Goal: Information Seeking & Learning: Compare options

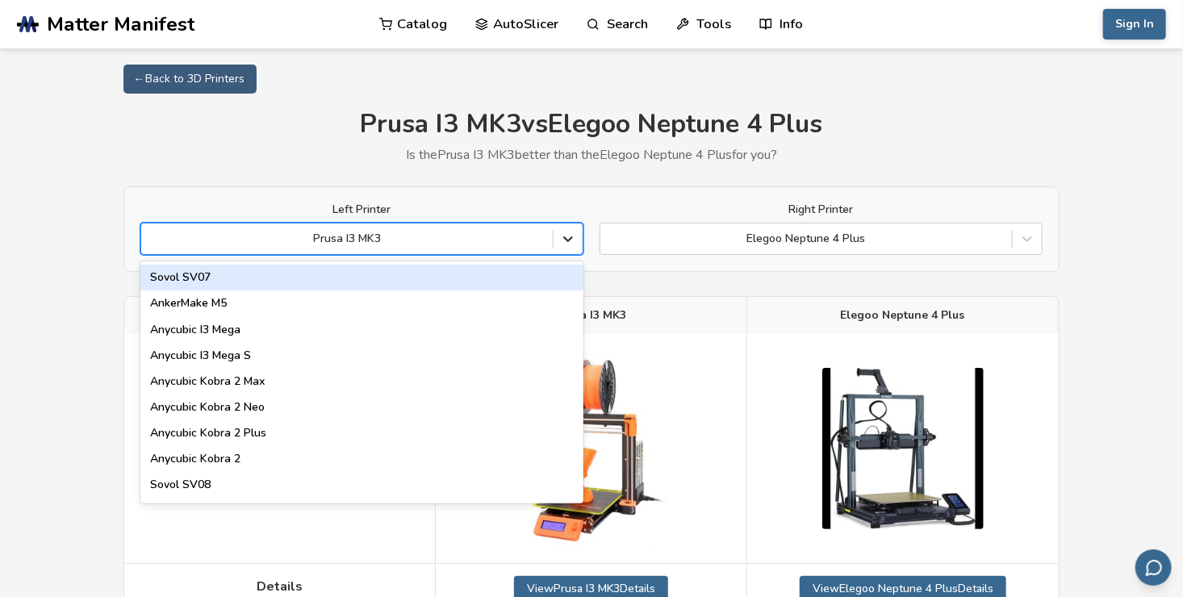
click at [576, 238] on div at bounding box center [567, 238] width 29 height 29
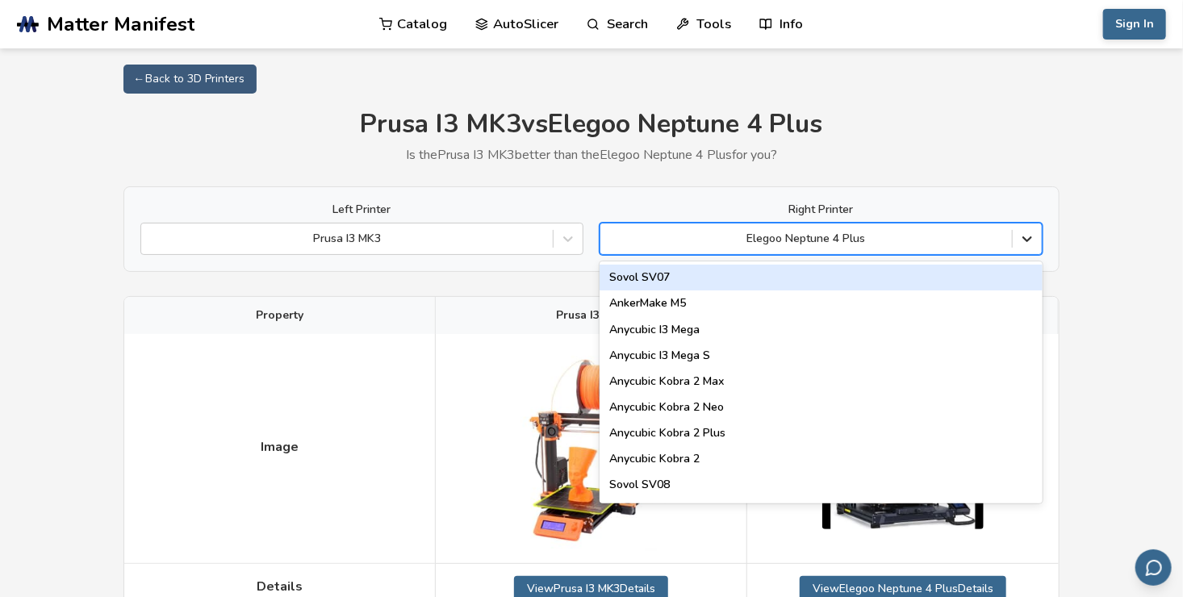
click at [1025, 227] on div at bounding box center [1027, 238] width 29 height 29
type input "******"
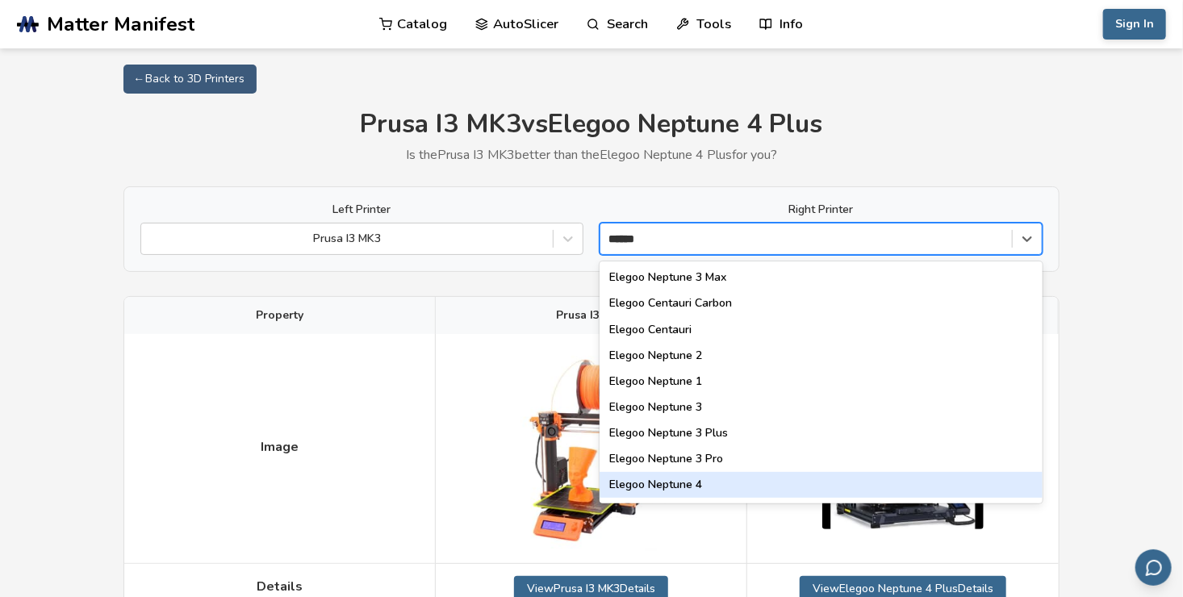
click at [675, 486] on div "Elegoo Neptune 4" at bounding box center [820, 485] width 443 height 26
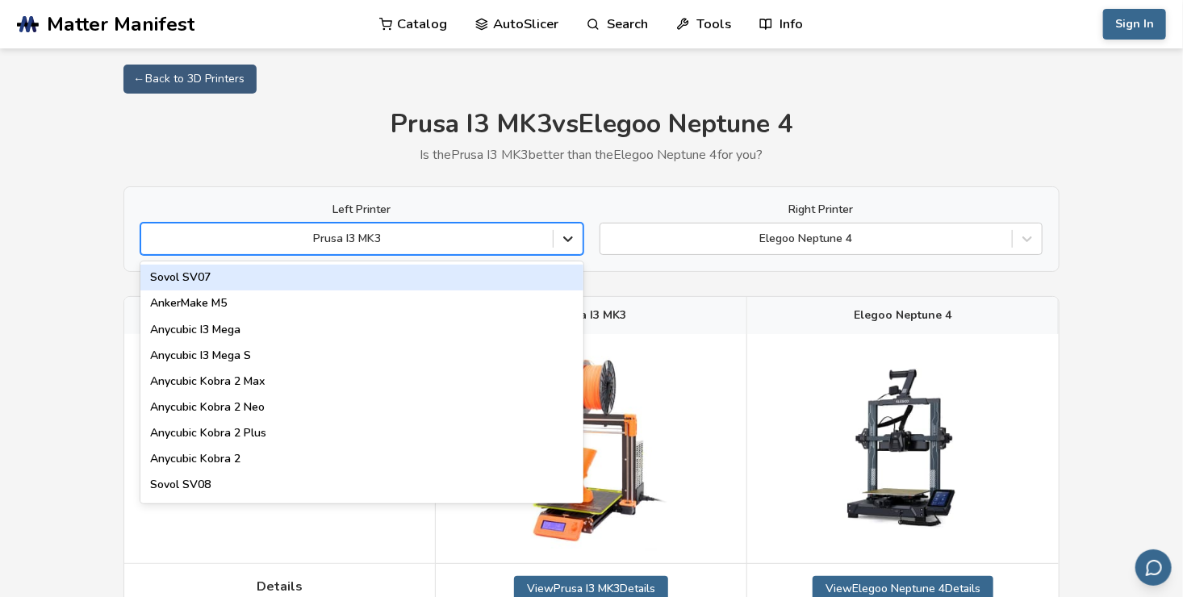
click at [577, 247] on div at bounding box center [567, 238] width 29 height 29
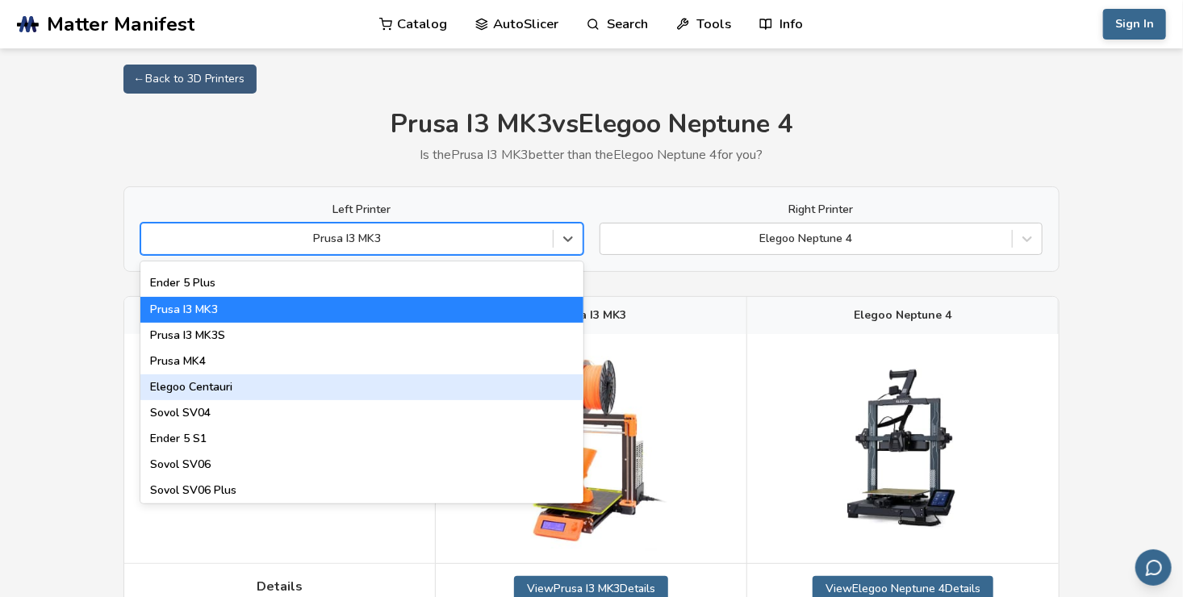
scroll to position [565, 0]
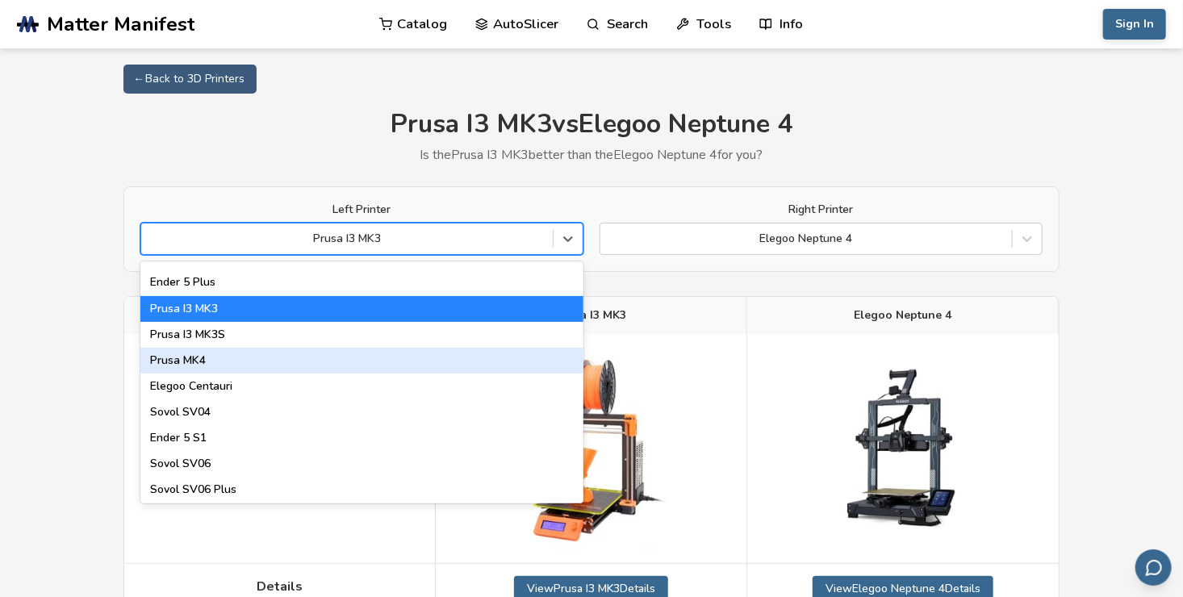
click at [259, 352] on div "Prusa MK4" at bounding box center [361, 361] width 443 height 26
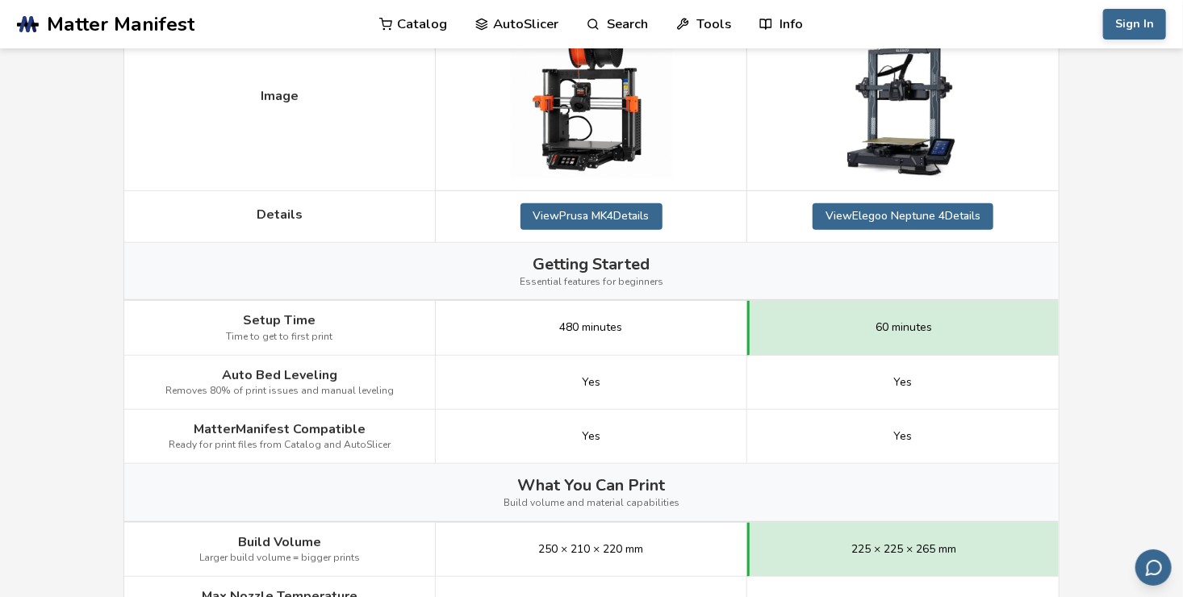
scroll to position [199, 0]
